Goal: Transaction & Acquisition: Register for event/course

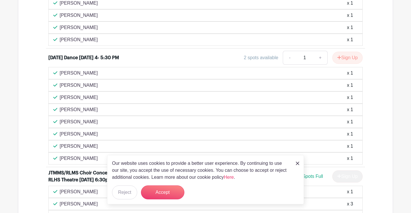
scroll to position [440, 0]
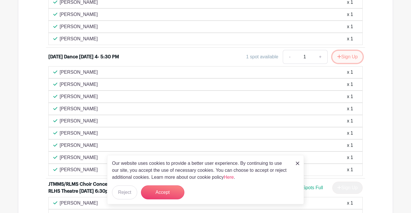
click at [346, 57] on button "Sign Up" at bounding box center [347, 57] width 30 height 12
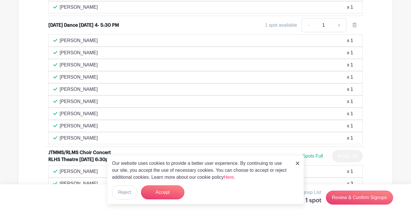
scroll to position [476, 0]
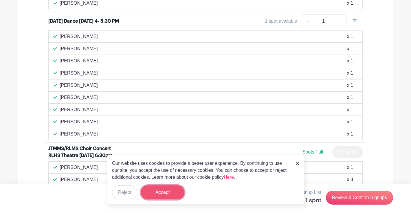
click at [166, 192] on button "Accept" at bounding box center [162, 192] width 43 height 14
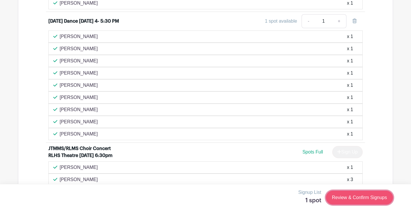
click at [350, 197] on link "Review & Confirm Signups" at bounding box center [359, 197] width 67 height 14
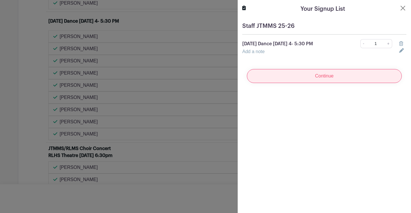
click at [335, 81] on input "Continue" at bounding box center [324, 76] width 155 height 14
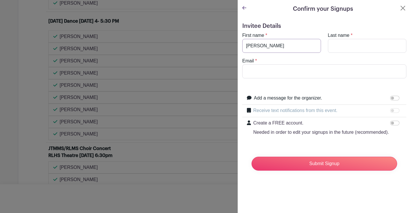
type input "[PERSON_NAME]"
click at [252, 75] on input "Email" at bounding box center [324, 71] width 164 height 14
type input "[EMAIL_ADDRESS][DOMAIN_NAME]"
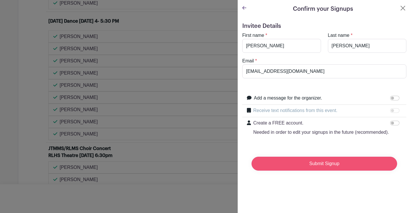
click at [291, 166] on input "Submit Signup" at bounding box center [325, 163] width 146 height 14
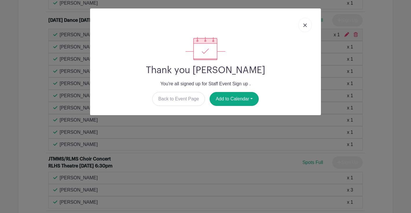
scroll to position [488, 0]
click at [186, 101] on link "Back to Event Page" at bounding box center [178, 99] width 53 height 14
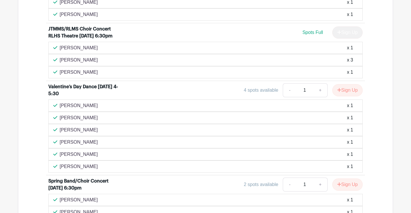
scroll to position [631, 0]
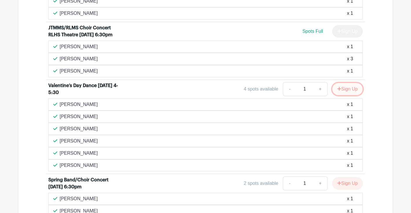
click at [343, 90] on button "Sign Up" at bounding box center [347, 89] width 30 height 12
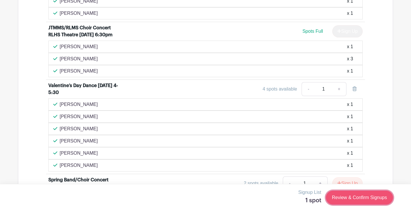
click at [340, 195] on link "Review & Confirm Signups" at bounding box center [359, 197] width 67 height 14
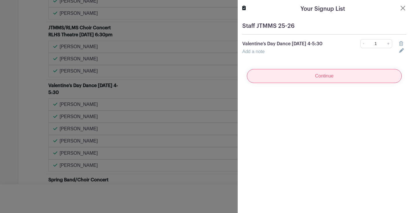
click at [351, 76] on input "Continue" at bounding box center [324, 76] width 155 height 14
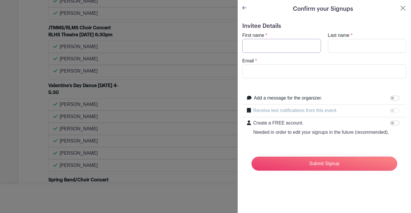
click at [278, 43] on input "First name" at bounding box center [281, 46] width 79 height 14
type input "[PERSON_NAME]"
click at [274, 72] on input "Email" at bounding box center [324, 71] width 164 height 14
type input "[EMAIL_ADDRESS][DOMAIN_NAME]"
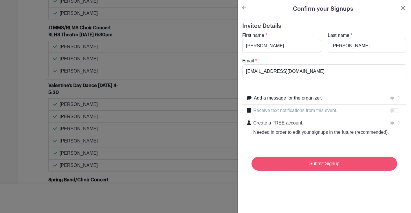
click at [291, 165] on input "Submit Signup" at bounding box center [325, 163] width 146 height 14
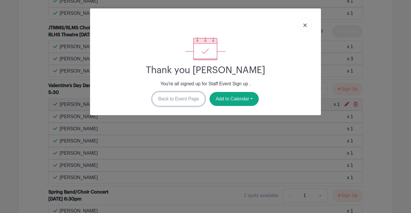
click at [178, 96] on link "Back to Event Page" at bounding box center [178, 99] width 53 height 14
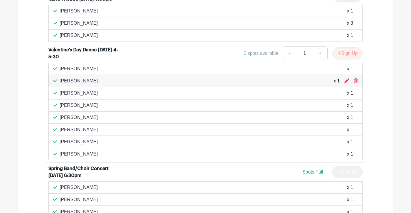
scroll to position [666, 0]
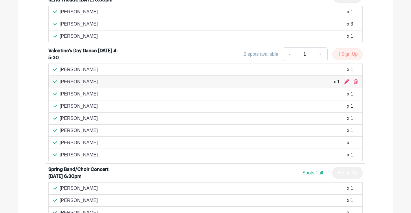
click at [175, 58] on div "2 spots available - 1 + Sign Up" at bounding box center [245, 54] width 236 height 14
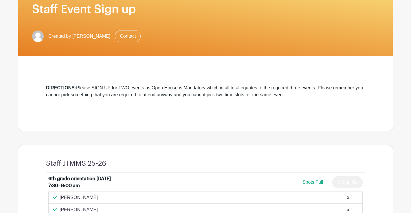
scroll to position [0, 0]
